Goal: Answer question/provide support: Share knowledge or assist other users

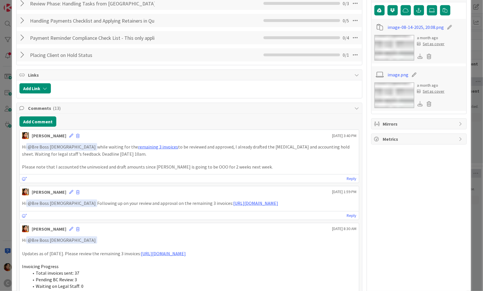
scroll to position [135, 0]
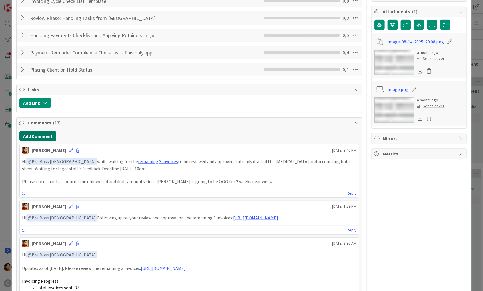
click at [38, 133] on button "Add Comment" at bounding box center [37, 136] width 37 height 10
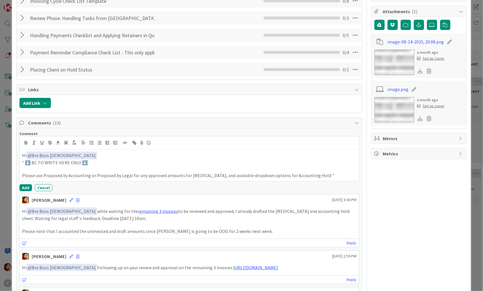
drag, startPoint x: 91, startPoint y: 164, endPoint x: 16, endPoint y: 163, distance: 75.0
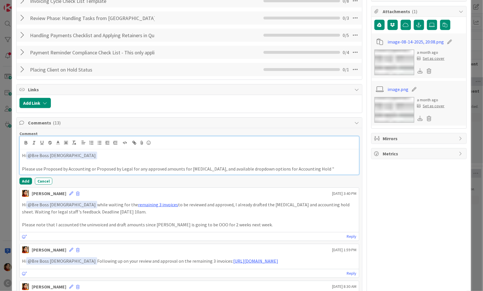
click at [72, 155] on p "Hi ﻿ @ Bre Boss [DEMOGRAPHIC_DATA] ﻿" at bounding box center [189, 156] width 335 height 8
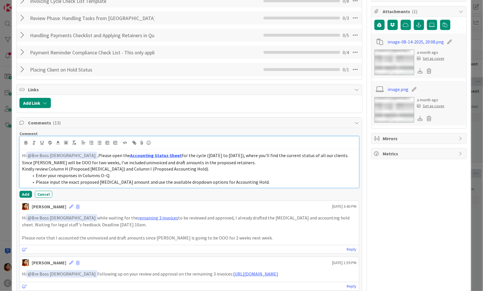
click at [100, 173] on span "Enter your responses in Columns O–Q." at bounding box center [73, 175] width 75 height 6
click at [39, 179] on span "Please input the exact proposed [MEDICAL_DATA] amount and use the available dro…" at bounding box center [153, 182] width 234 height 6
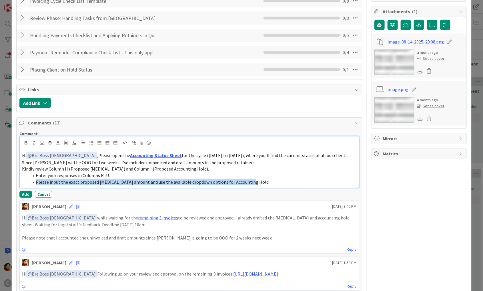
drag, startPoint x: 39, startPoint y: 179, endPoint x: 241, endPoint y: 180, distance: 201.7
click at [241, 180] on span "Please input the exact proposed [MEDICAL_DATA] amount and use the available dro…" at bounding box center [153, 182] width 234 height 6
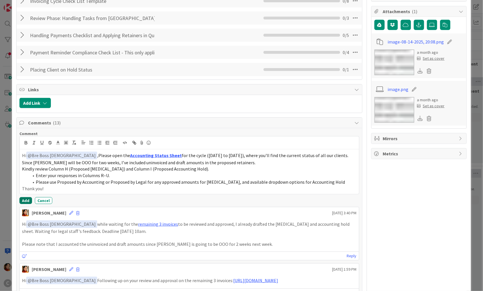
click at [26, 198] on button "Add" at bounding box center [25, 200] width 13 height 7
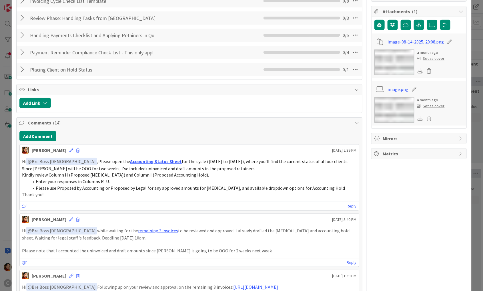
click at [2, 189] on div "ID 676 Working Invoicing Cycle Pending for BC Review Title 57 / 128 PROJECT FLO…" at bounding box center [241, 145] width 483 height 291
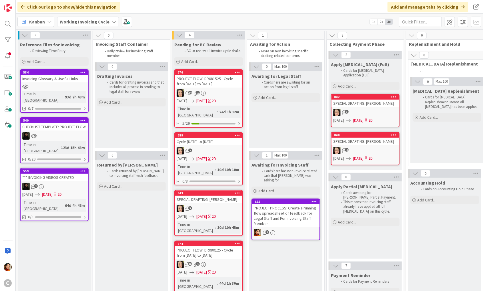
click at [220, 91] on div "14 1" at bounding box center [209, 92] width 68 height 7
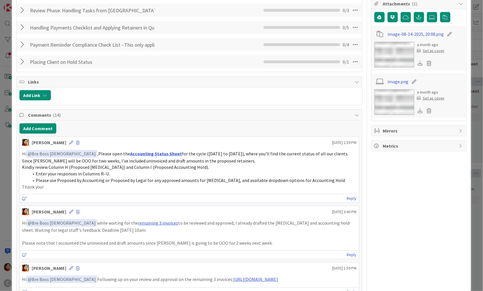
scroll to position [169, 0]
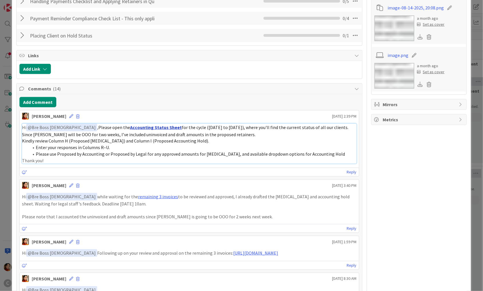
click at [130, 125] on link "Accounting Status Sheet" at bounding box center [156, 127] width 52 height 6
